Goal: Information Seeking & Learning: Check status

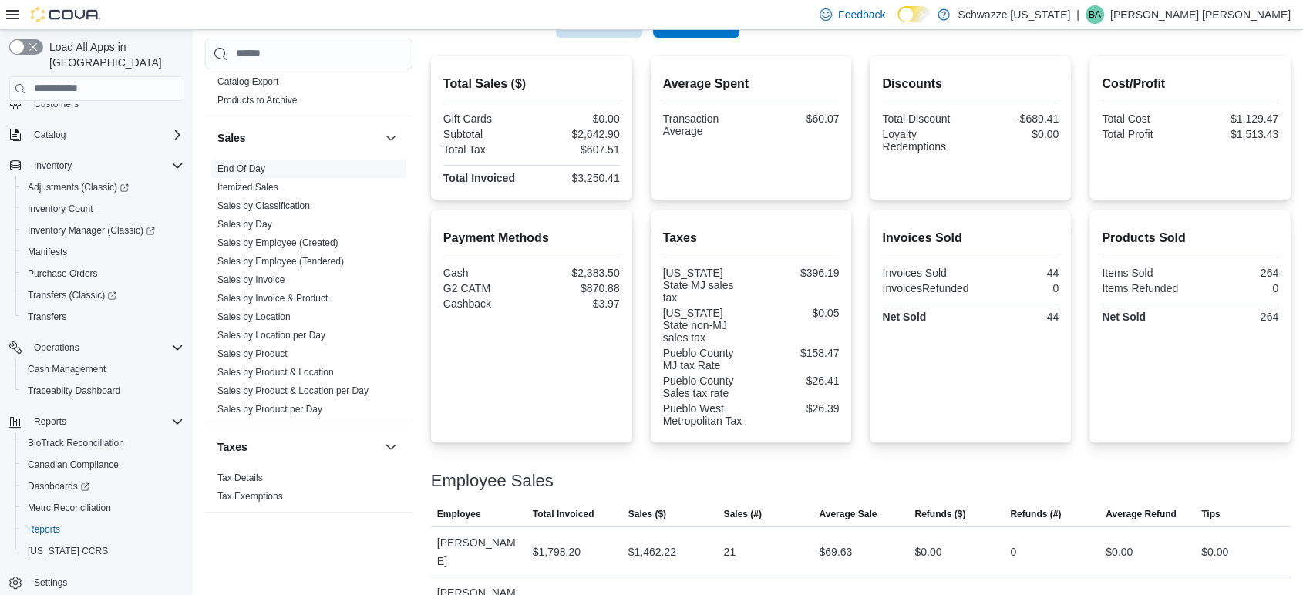
scroll to position [148, 0]
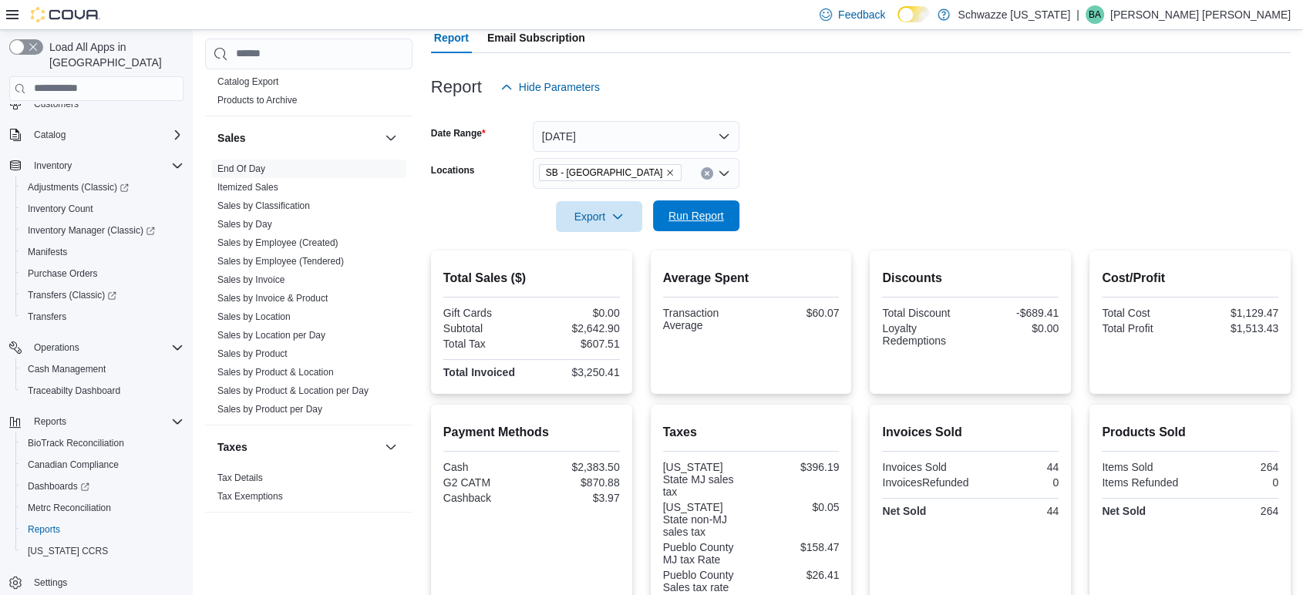
click at [689, 218] on span "Run Report" at bounding box center [695, 215] width 55 height 15
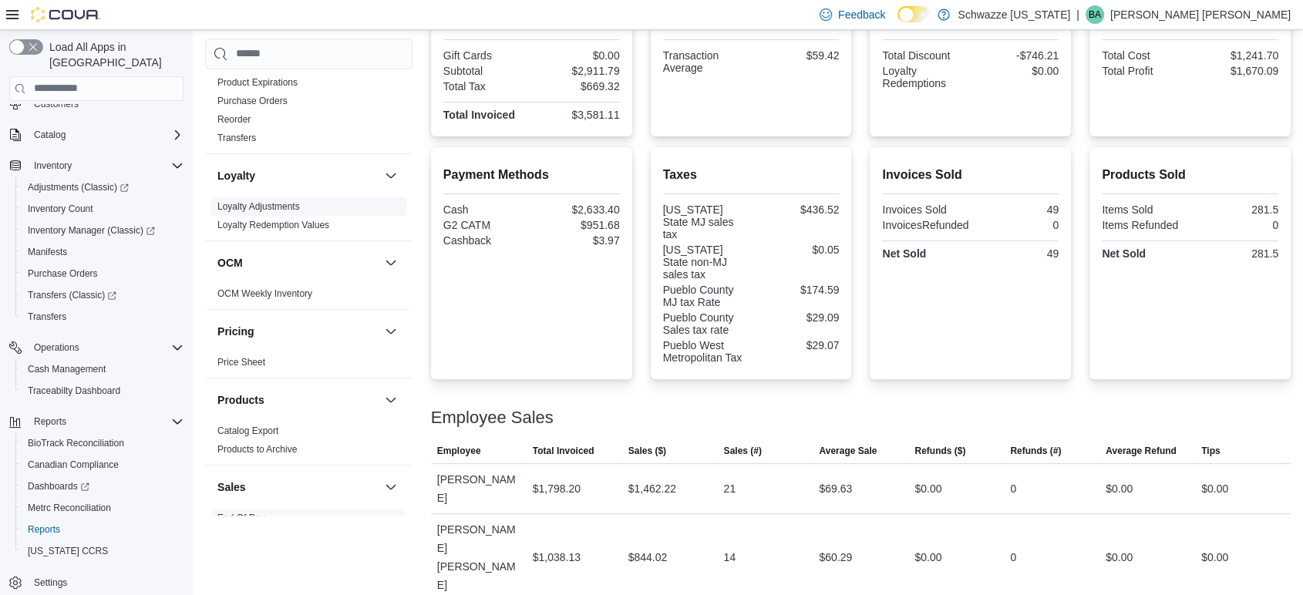
scroll to position [507, 0]
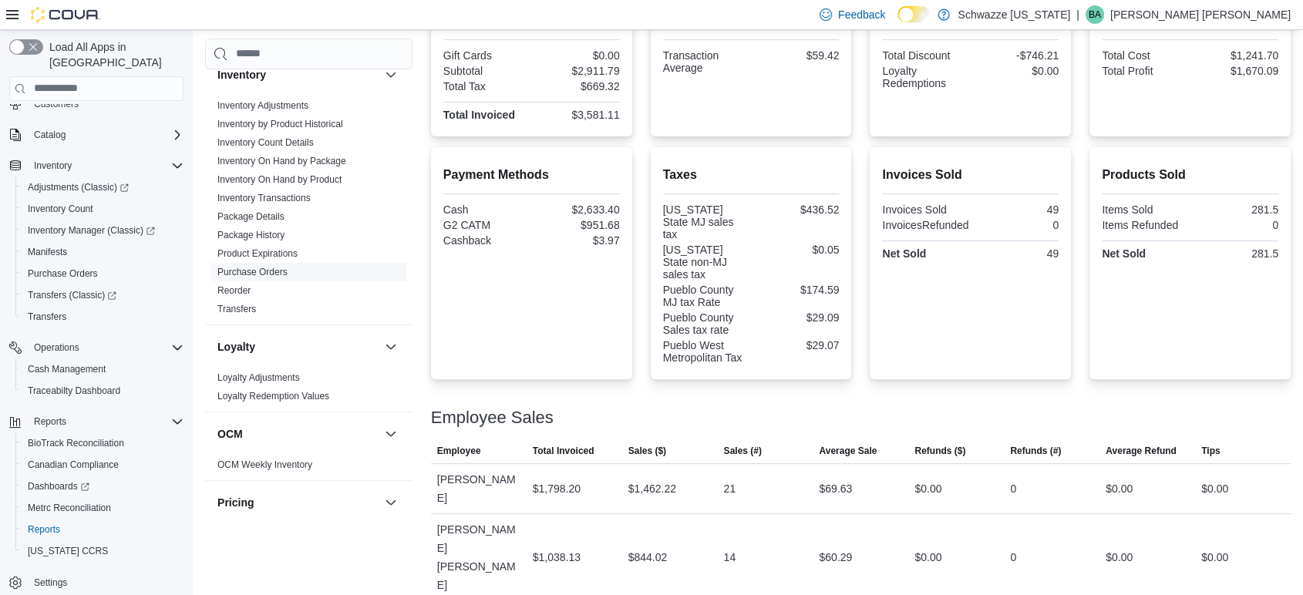
click at [270, 271] on link "Purchase Orders" at bounding box center [252, 272] width 70 height 11
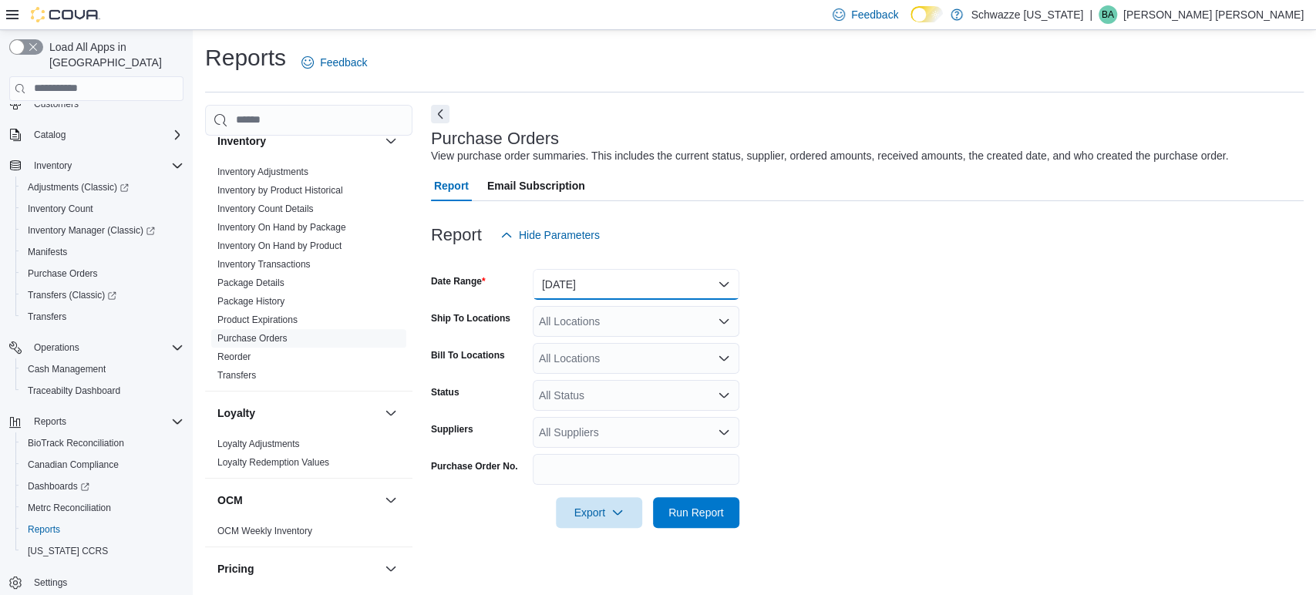
click at [598, 283] on button "Yesterday" at bounding box center [636, 284] width 207 height 31
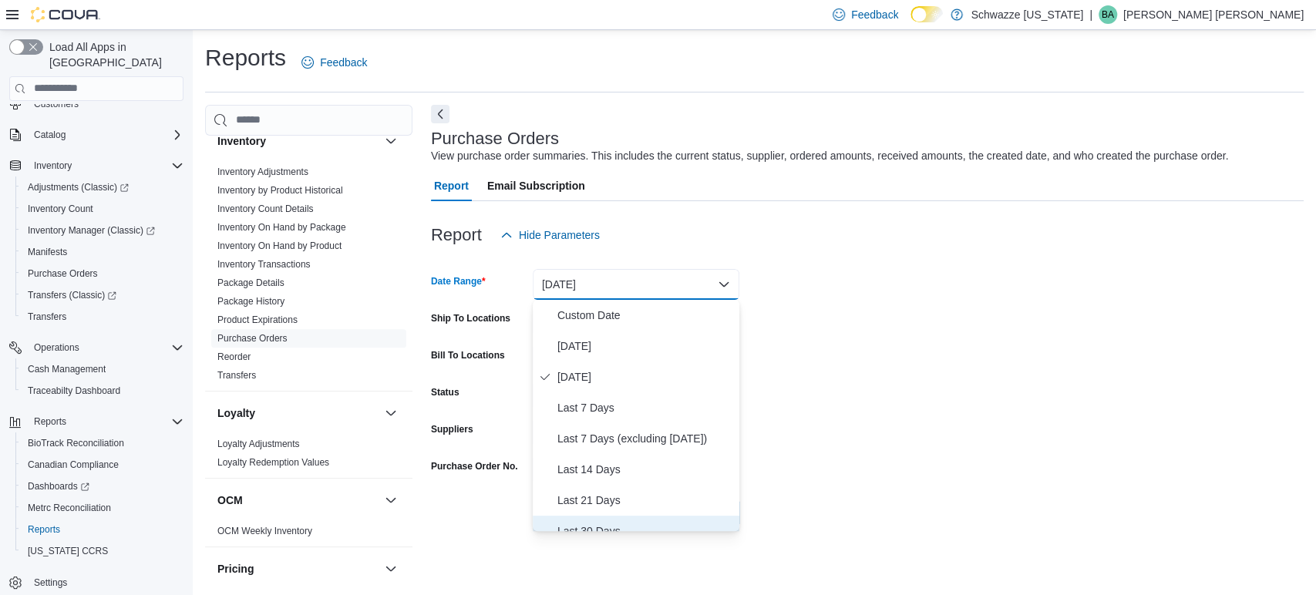
click at [594, 526] on span "Last 30 Days" at bounding box center [645, 531] width 176 height 18
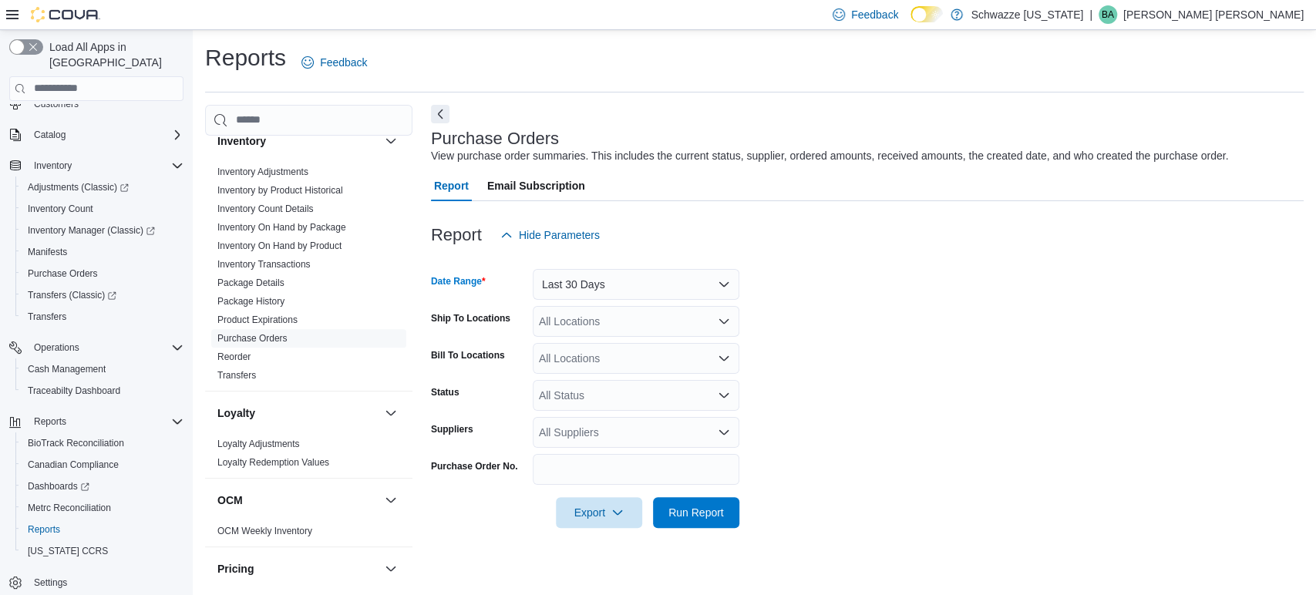
click at [573, 317] on div "All Locations" at bounding box center [636, 321] width 207 height 31
type input "***"
click at [627, 350] on span "SB - [GEOGRAPHIC_DATA]" at bounding box center [649, 347] width 136 height 15
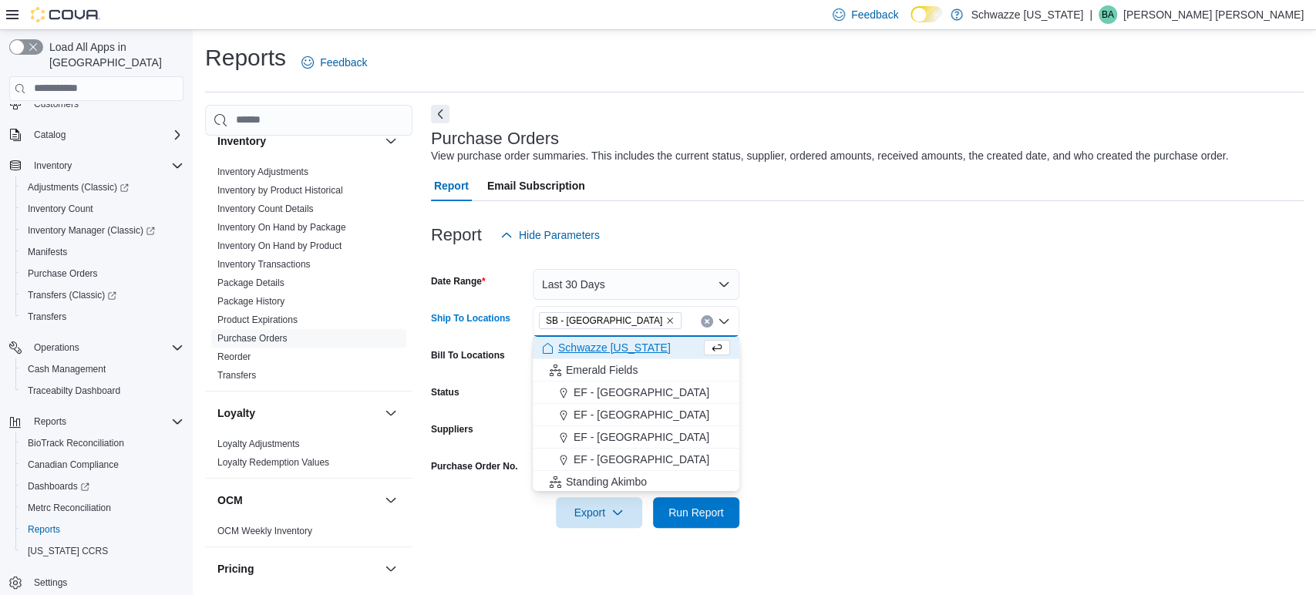
click at [887, 396] on form "Date Range Last 30 Days Ship To Locations SB - Pueblo West Combo box. Selected.…" at bounding box center [867, 389] width 873 height 277
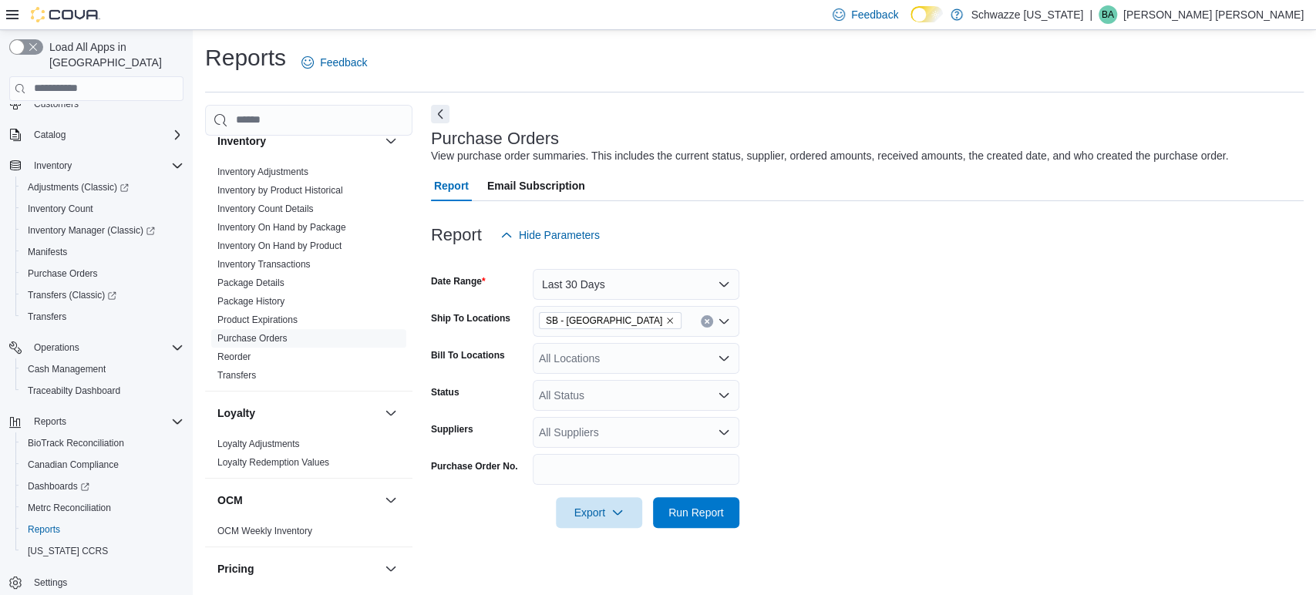
click at [575, 427] on div "All Suppliers" at bounding box center [636, 432] width 207 height 31
type input "******"
click at [610, 405] on span "Brow Joints - [PERSON_NAME] Co." at bounding box center [636, 404] width 188 height 15
click at [999, 449] on form "Date Range Last 30 Days Ship To Locations SB - Pueblo West Bill To Locations Al…" at bounding box center [867, 389] width 873 height 277
click at [711, 506] on span "Run Report" at bounding box center [695, 511] width 55 height 15
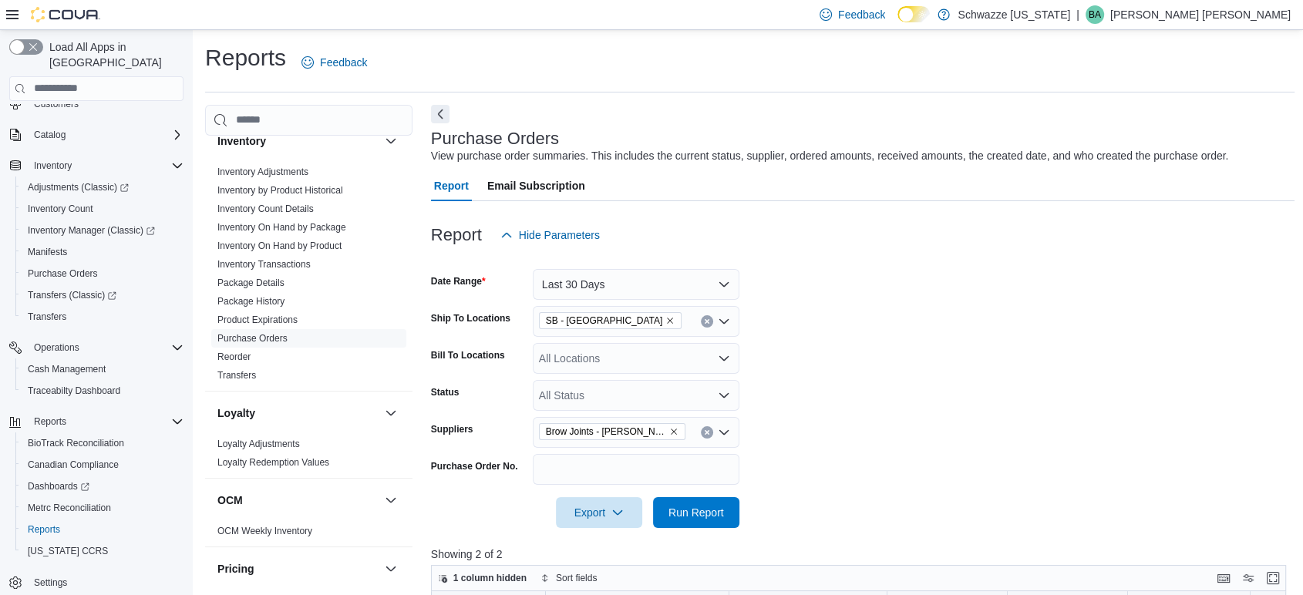
scroll to position [342, 0]
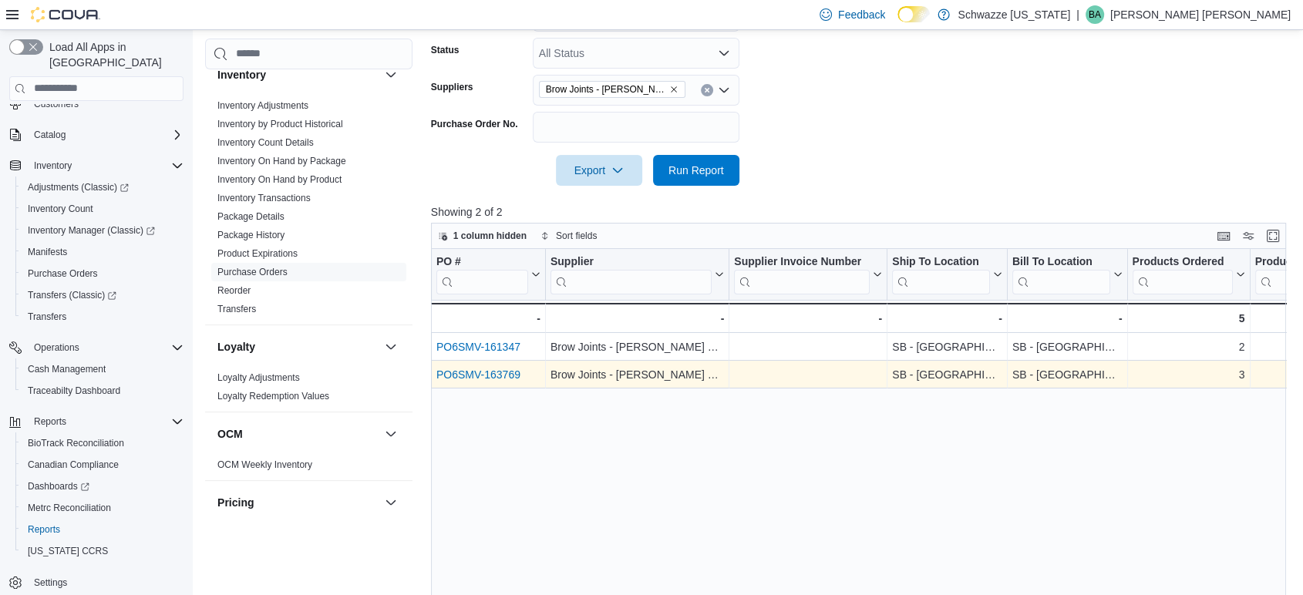
click at [487, 372] on link "PO6SMV-163769" at bounding box center [478, 374] width 84 height 12
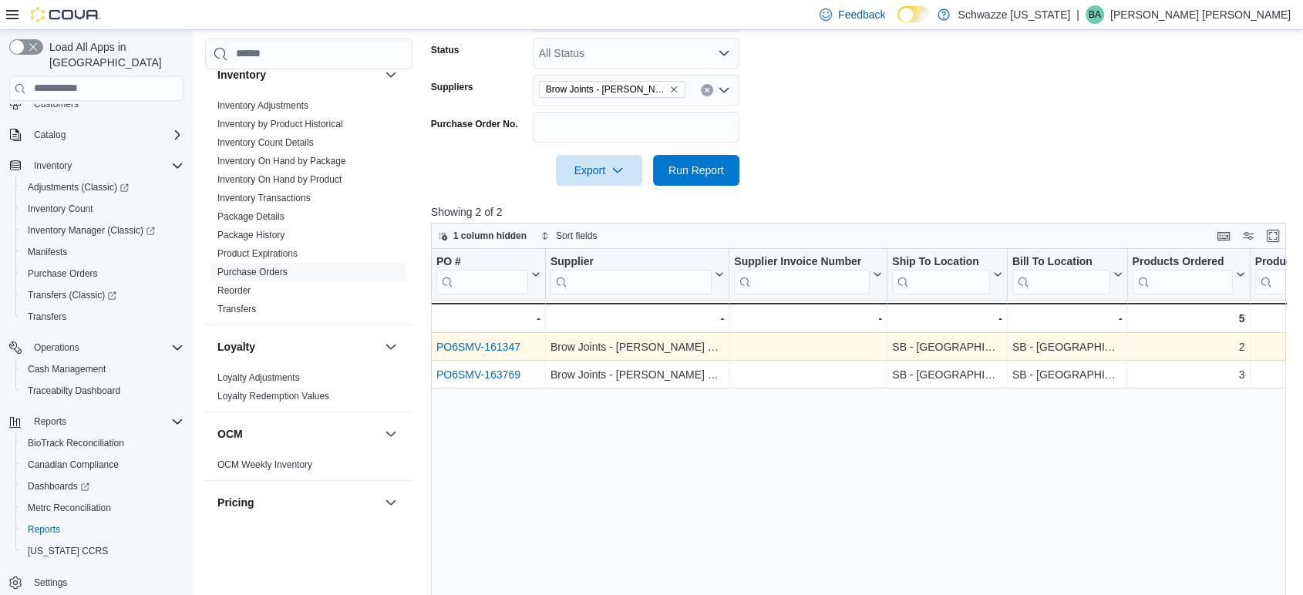
click at [472, 348] on link "PO6SMV-161347" at bounding box center [478, 347] width 84 height 12
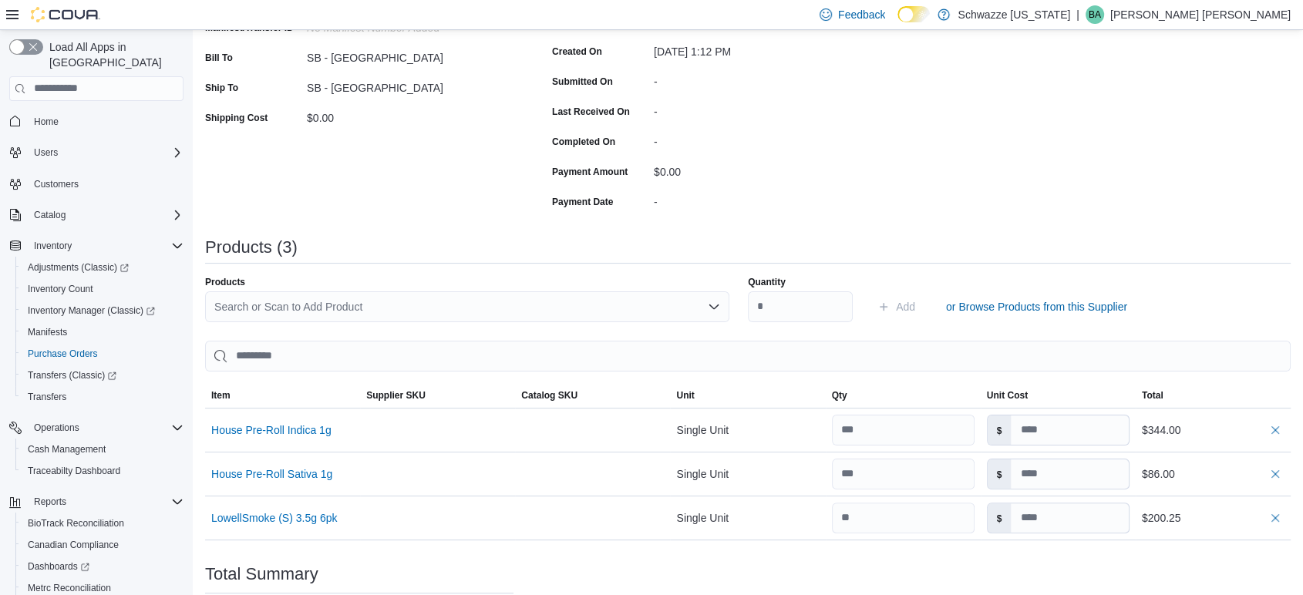
scroll to position [342, 0]
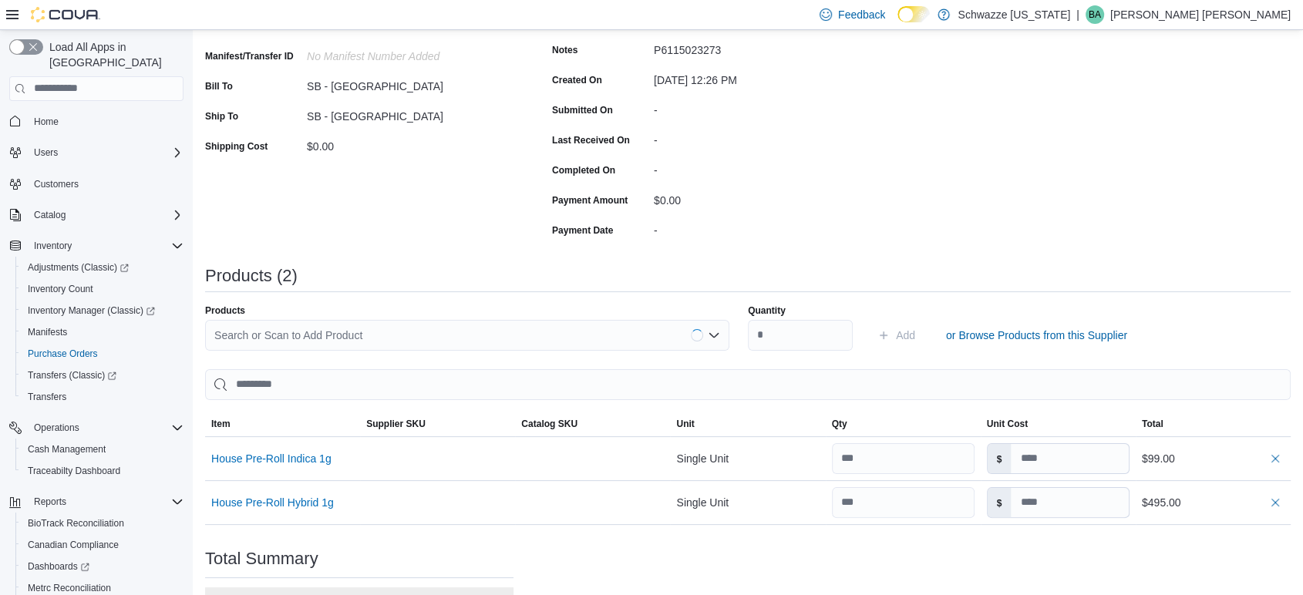
scroll to position [257, 0]
